Goal: Transaction & Acquisition: Register for event/course

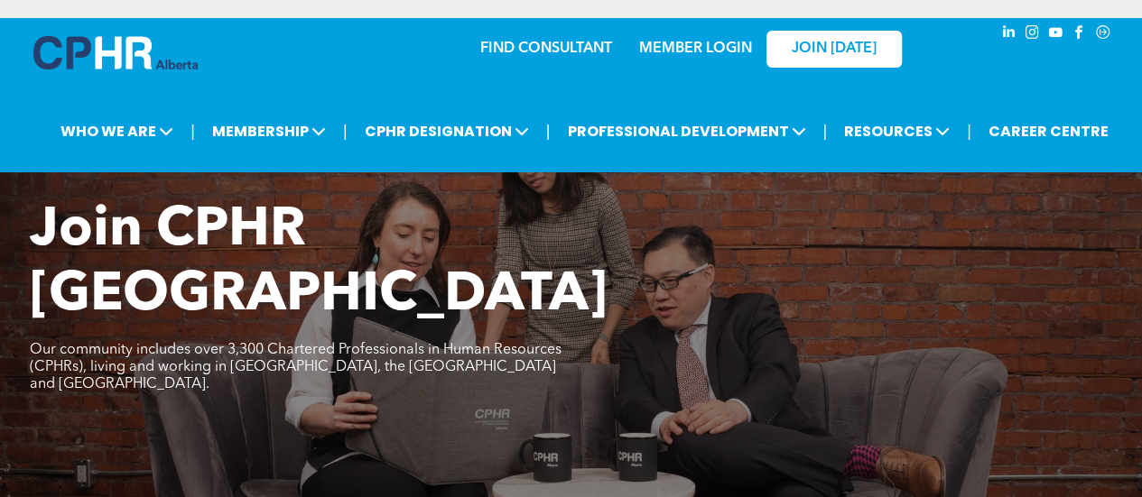
click at [499, 326] on div "Join CPHR Alberta Our community includes over 3,300 Chartered Professionals in …" at bounding box center [571, 307] width 1083 height 217
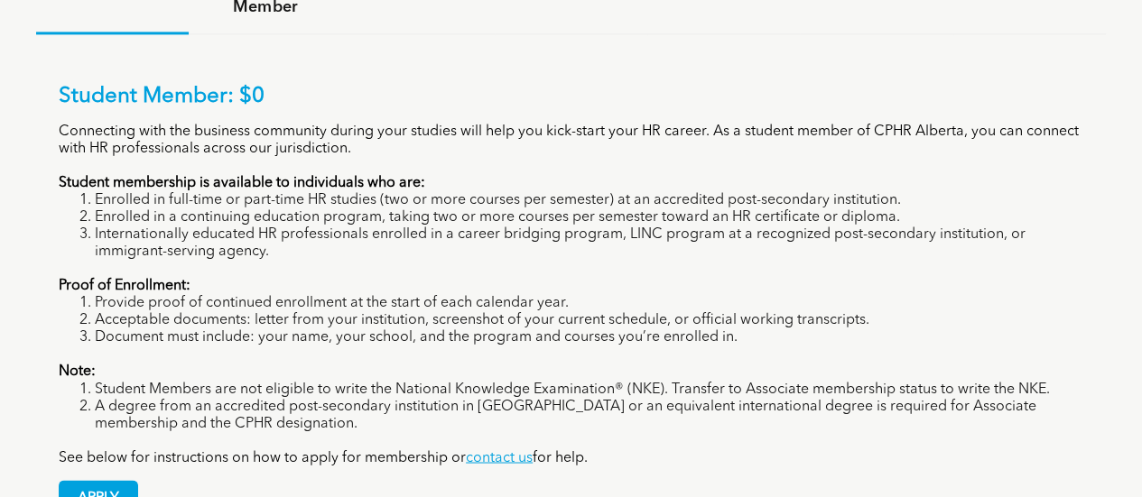
scroll to position [1336, 0]
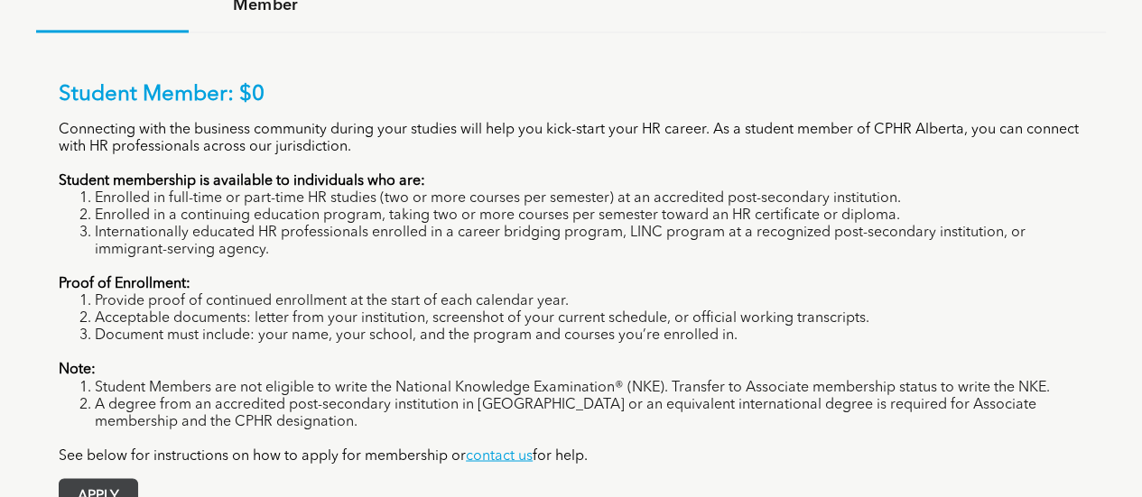
click at [99, 479] on span "APPLY" at bounding box center [99, 496] width 78 height 35
click at [440, 310] on li "Acceptable documents: letter from your institution, screenshot of your current …" at bounding box center [589, 318] width 988 height 17
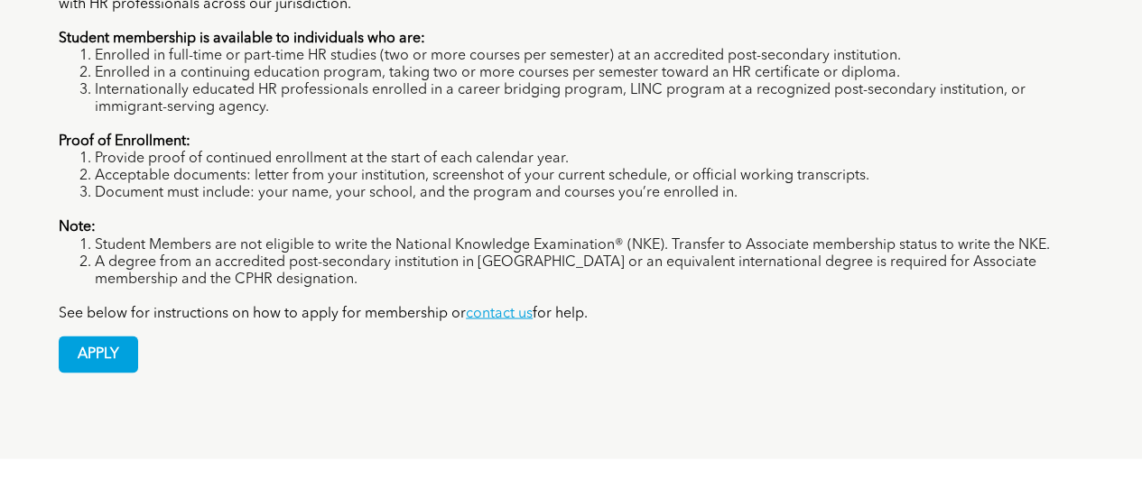
scroll to position [1480, 0]
click at [504, 183] on li "Document must include: your name, your school, and the program and courses you’…" at bounding box center [589, 191] width 988 height 17
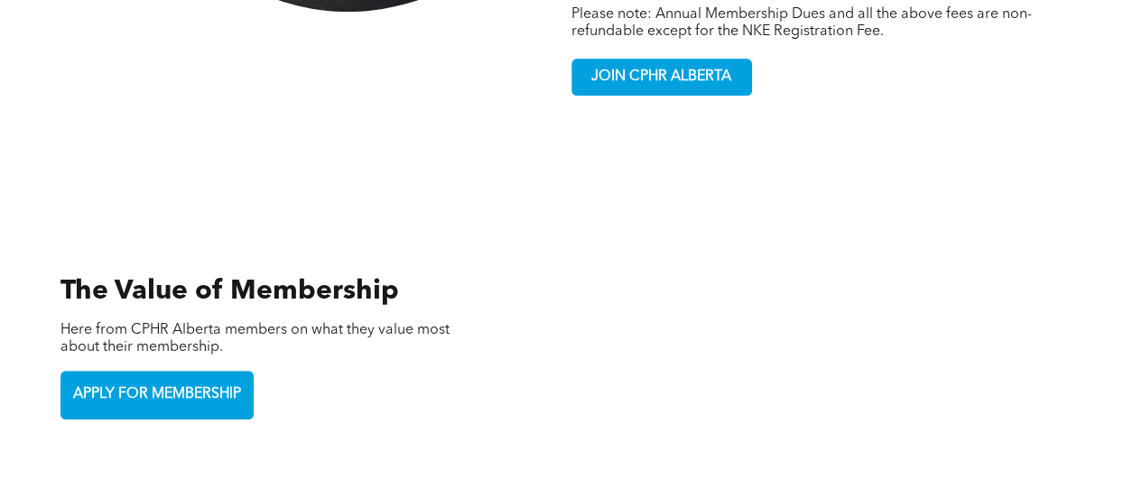
scroll to position [3826, 0]
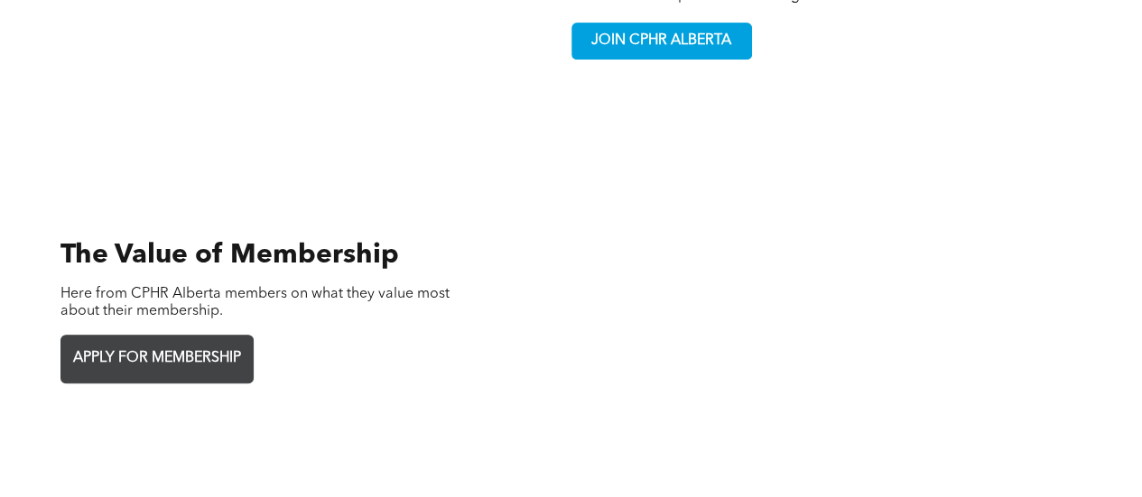
click at [227, 341] on span "APPLY FOR MEMBERSHIP" at bounding box center [157, 358] width 180 height 35
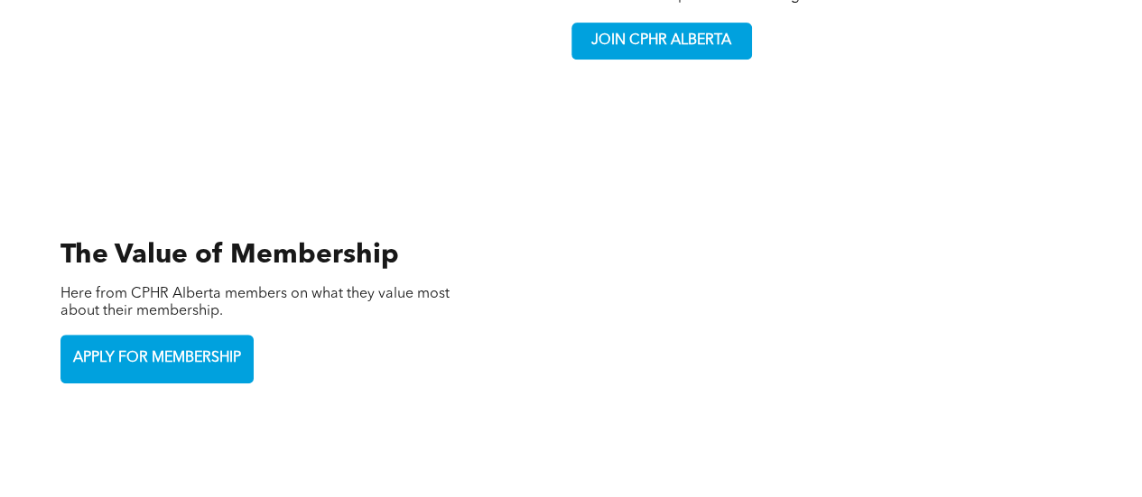
click at [413, 140] on div "The Value of Membership Here from CPHR Alberta members on what they value most …" at bounding box center [268, 311] width 445 height 361
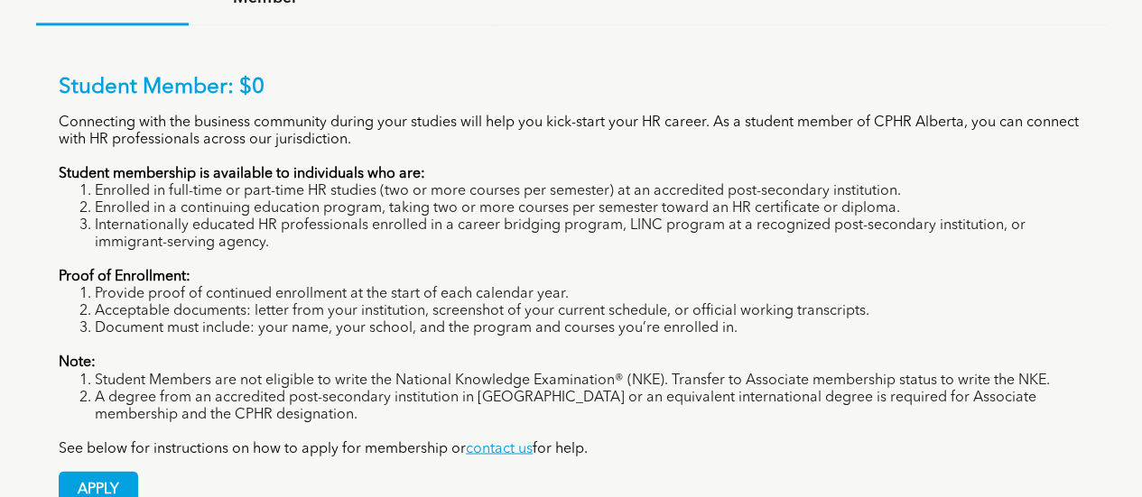
scroll to position [1372, 0]
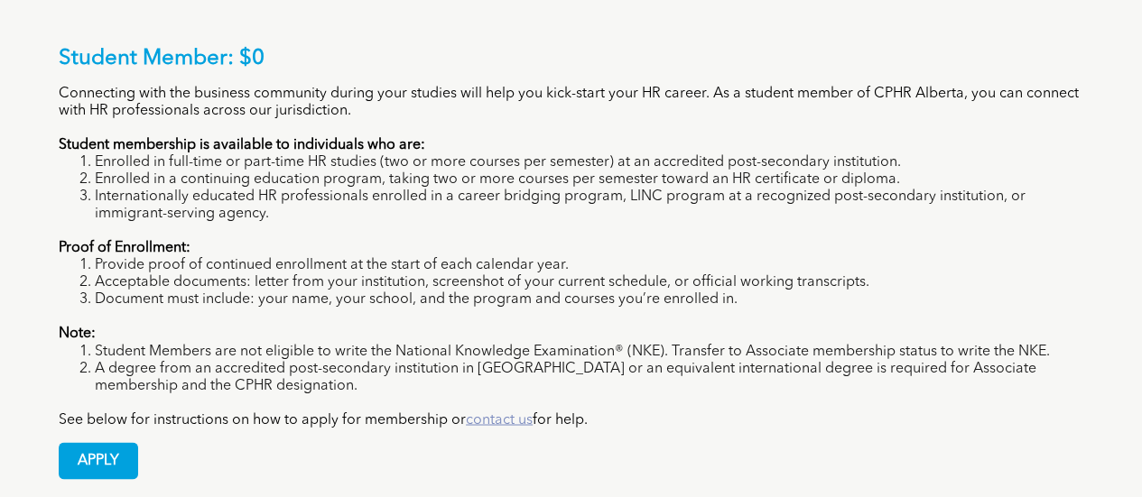
click at [496, 412] on link "contact us" at bounding box center [499, 419] width 67 height 14
click at [495, 412] on link "contact us" at bounding box center [499, 419] width 67 height 14
click at [115, 443] on span "APPLY" at bounding box center [99, 460] width 78 height 35
click at [728, 154] on li "Enrolled in full-time or part-time HR studies (two or more courses per semester…" at bounding box center [589, 162] width 988 height 17
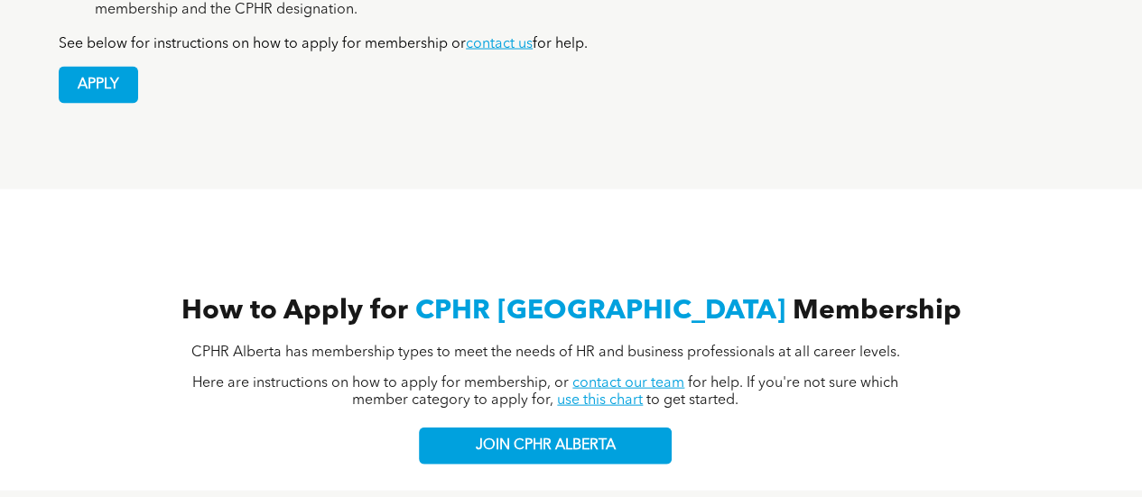
scroll to position [1769, 0]
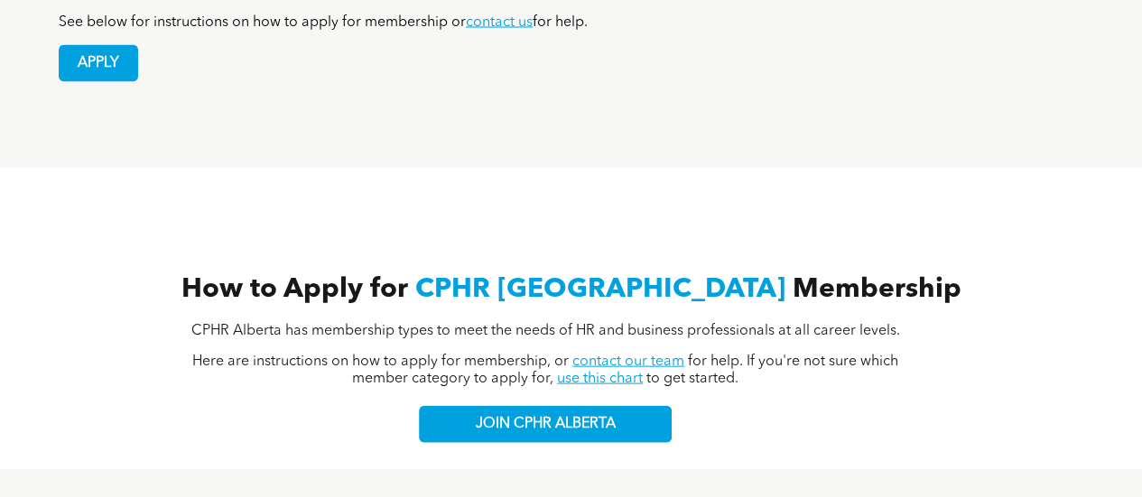
click at [613, 355] on link "contact our team" at bounding box center [628, 362] width 112 height 14
click at [615, 355] on link "contact our team" at bounding box center [628, 362] width 112 height 14
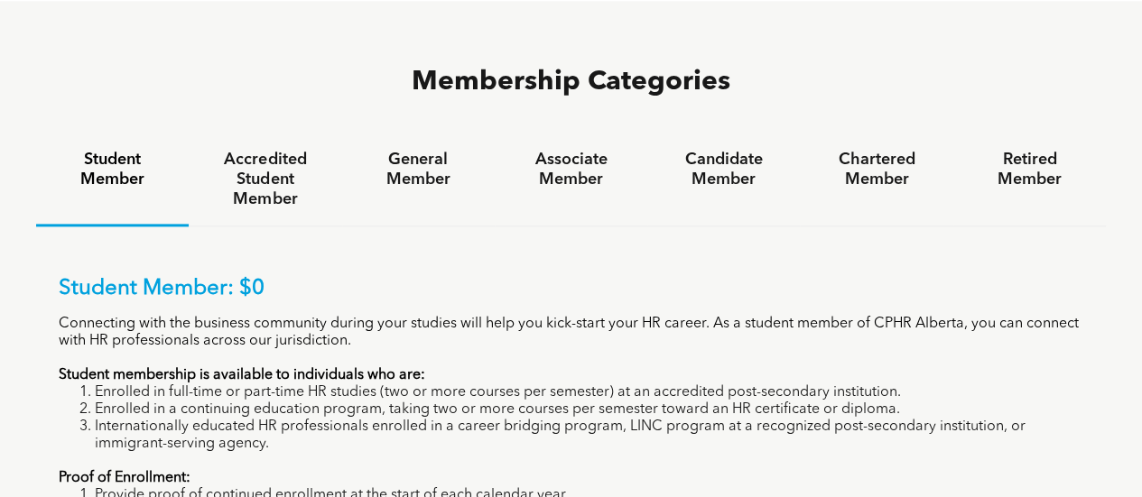
scroll to position [1099, 0]
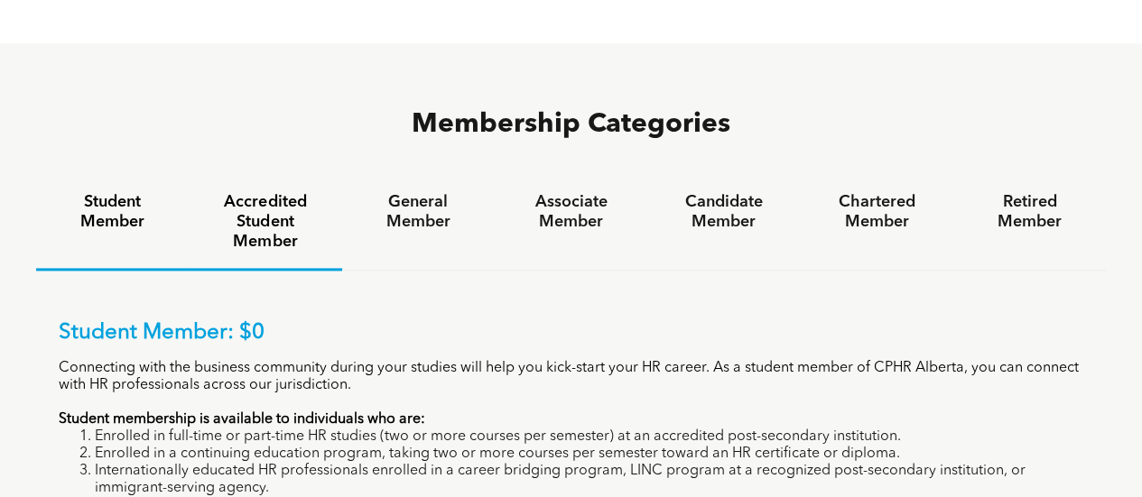
click at [286, 192] on h4 "Accredited Student Member" at bounding box center [265, 222] width 120 height 60
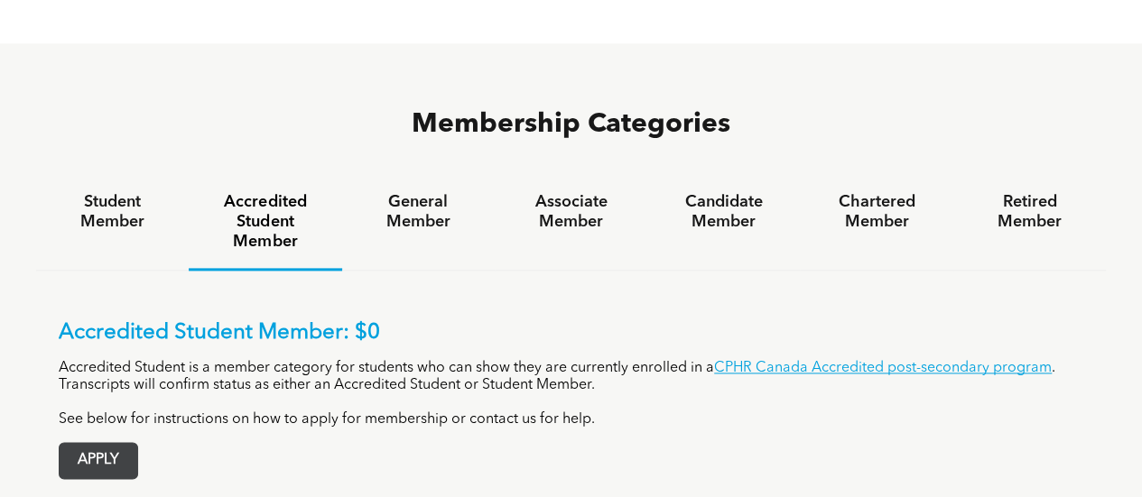
click at [112, 443] on span "APPLY" at bounding box center [99, 460] width 78 height 35
click at [108, 443] on span "APPLY" at bounding box center [99, 460] width 78 height 35
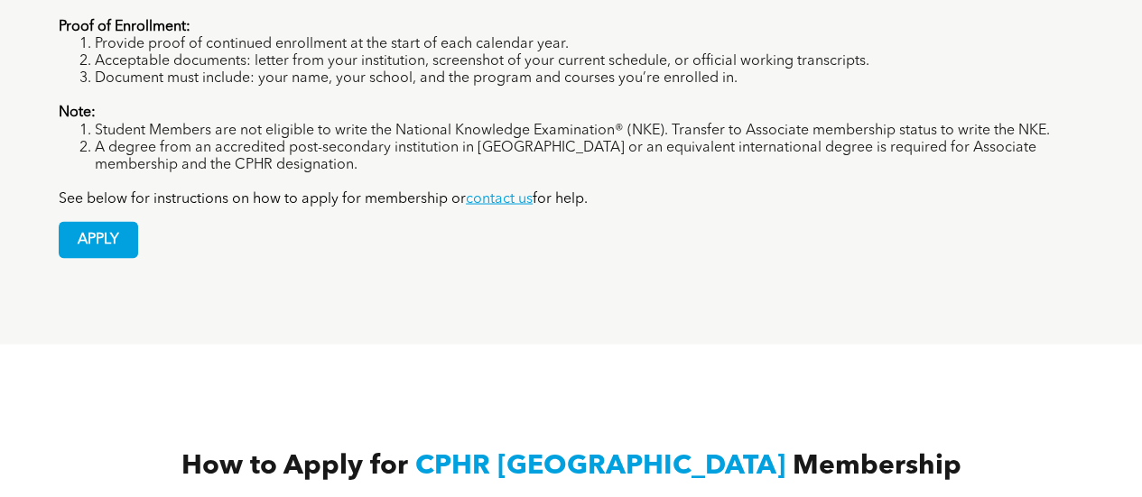
scroll to position [1647, 0]
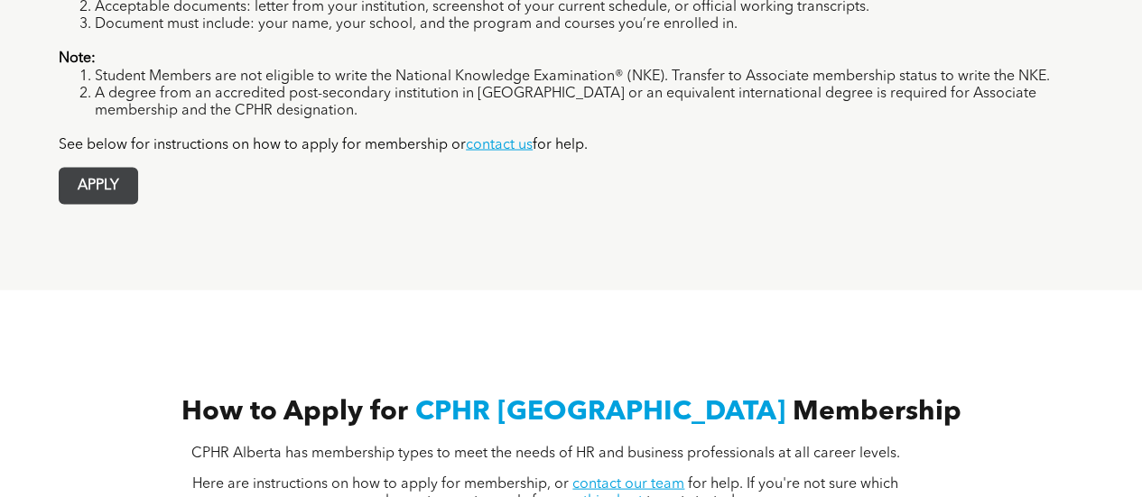
click at [90, 168] on span "APPLY" at bounding box center [99, 185] width 78 height 35
